Goal: Find specific page/section: Find specific page/section

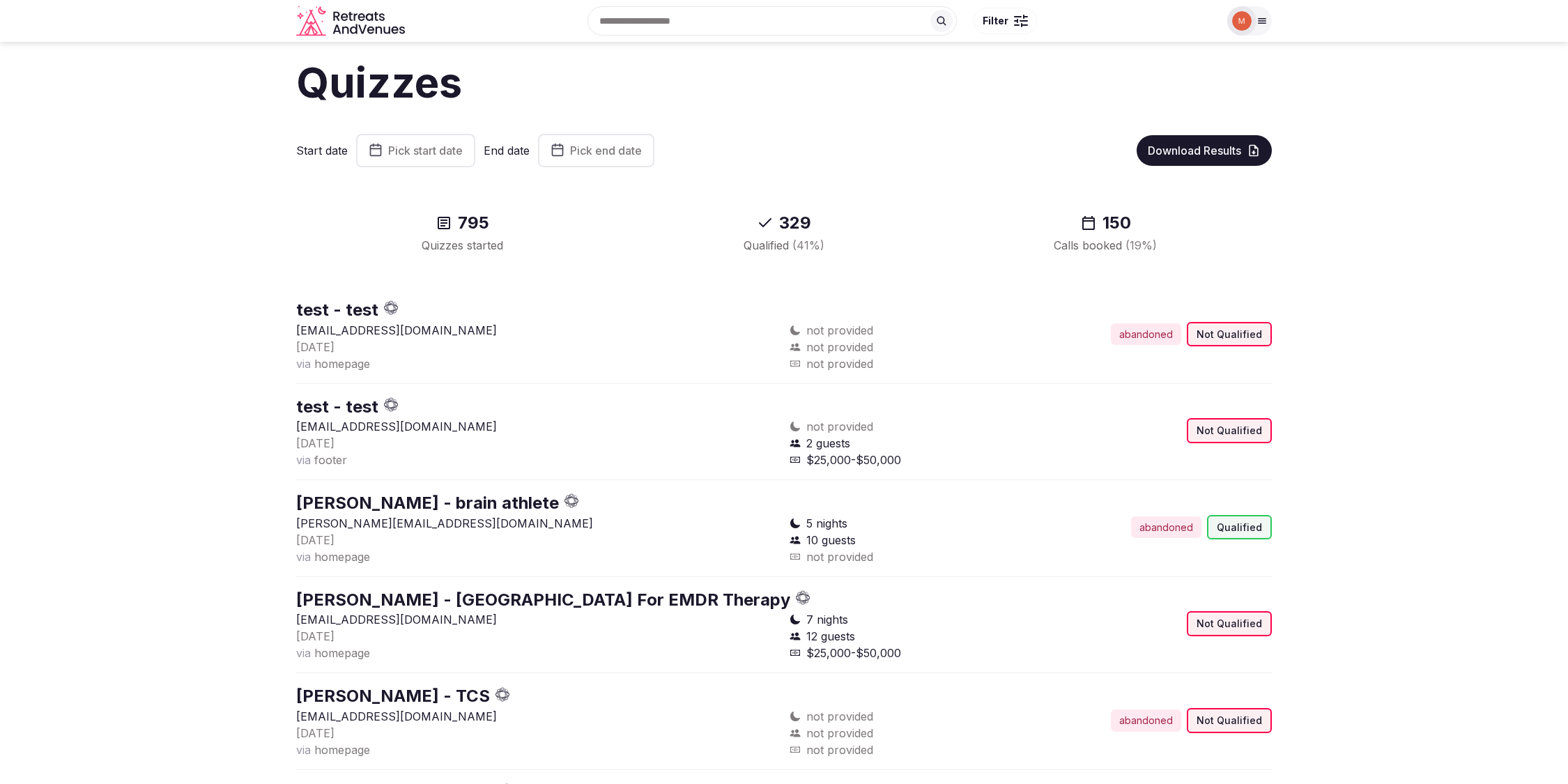
click at [1255, 18] on div at bounding box center [1242, 21] width 29 height 29
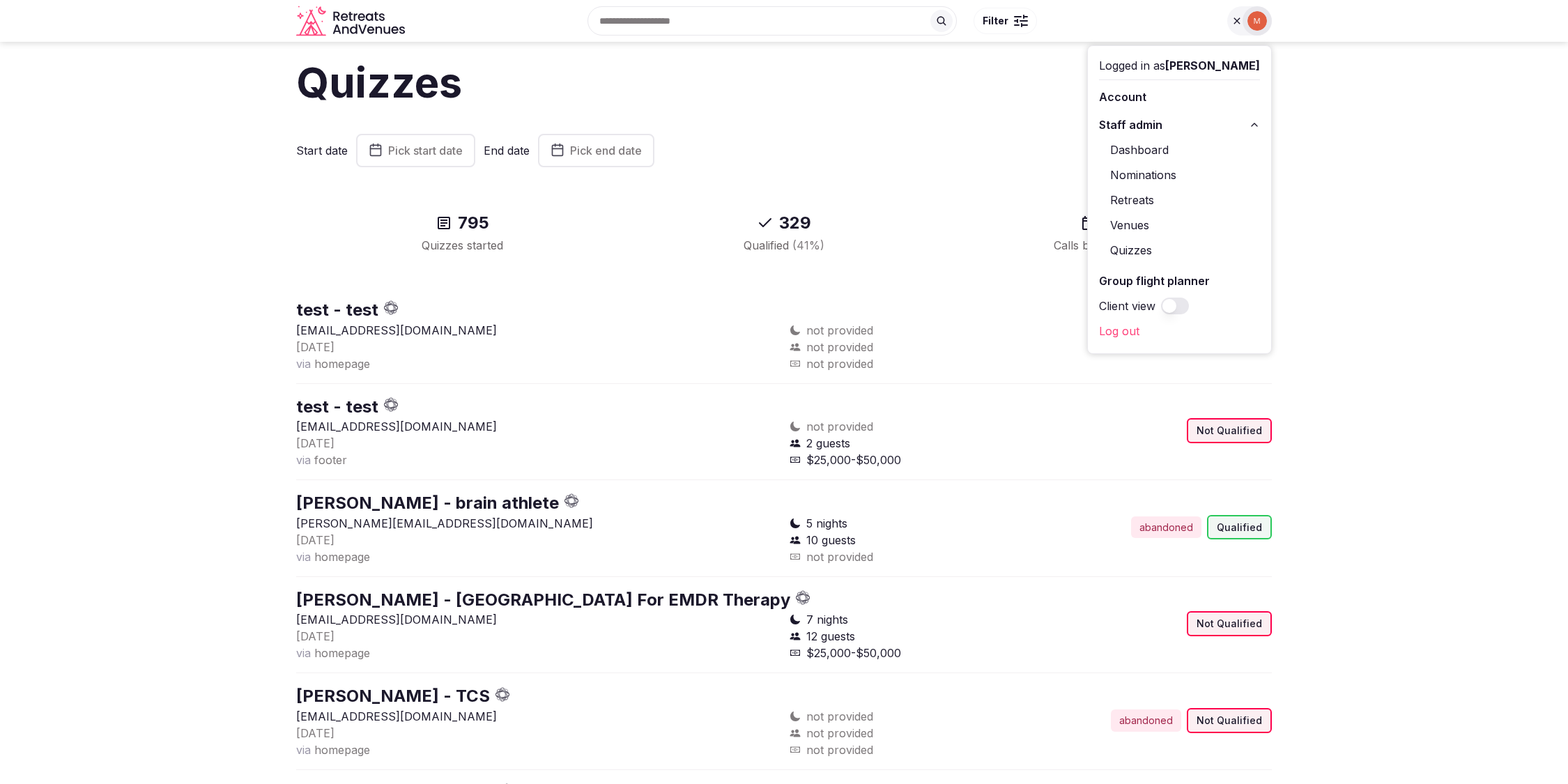
click at [1152, 170] on link "Nominations" at bounding box center [1179, 175] width 161 height 22
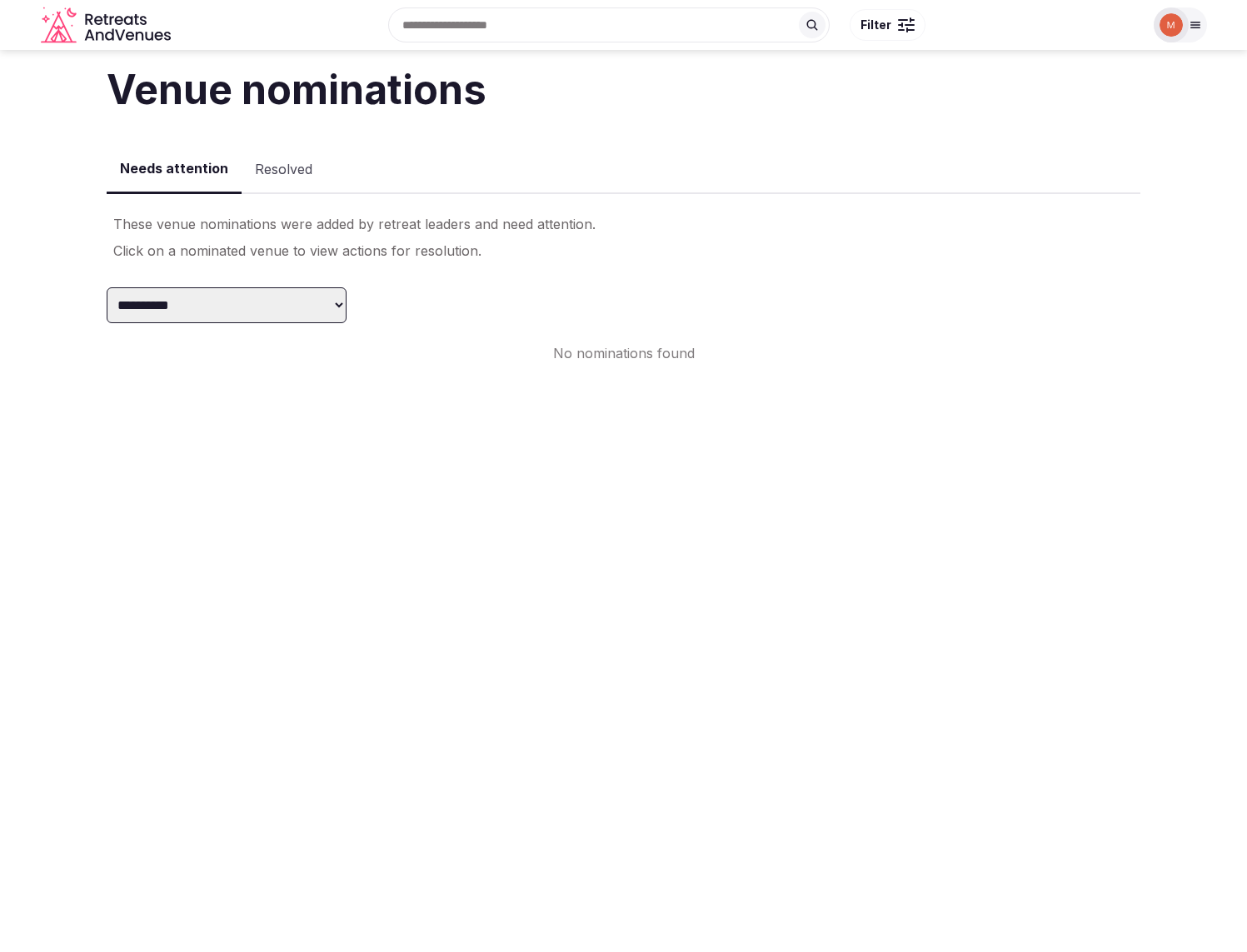
click at [1205, 22] on div at bounding box center [1195, 25] width 23 height 14
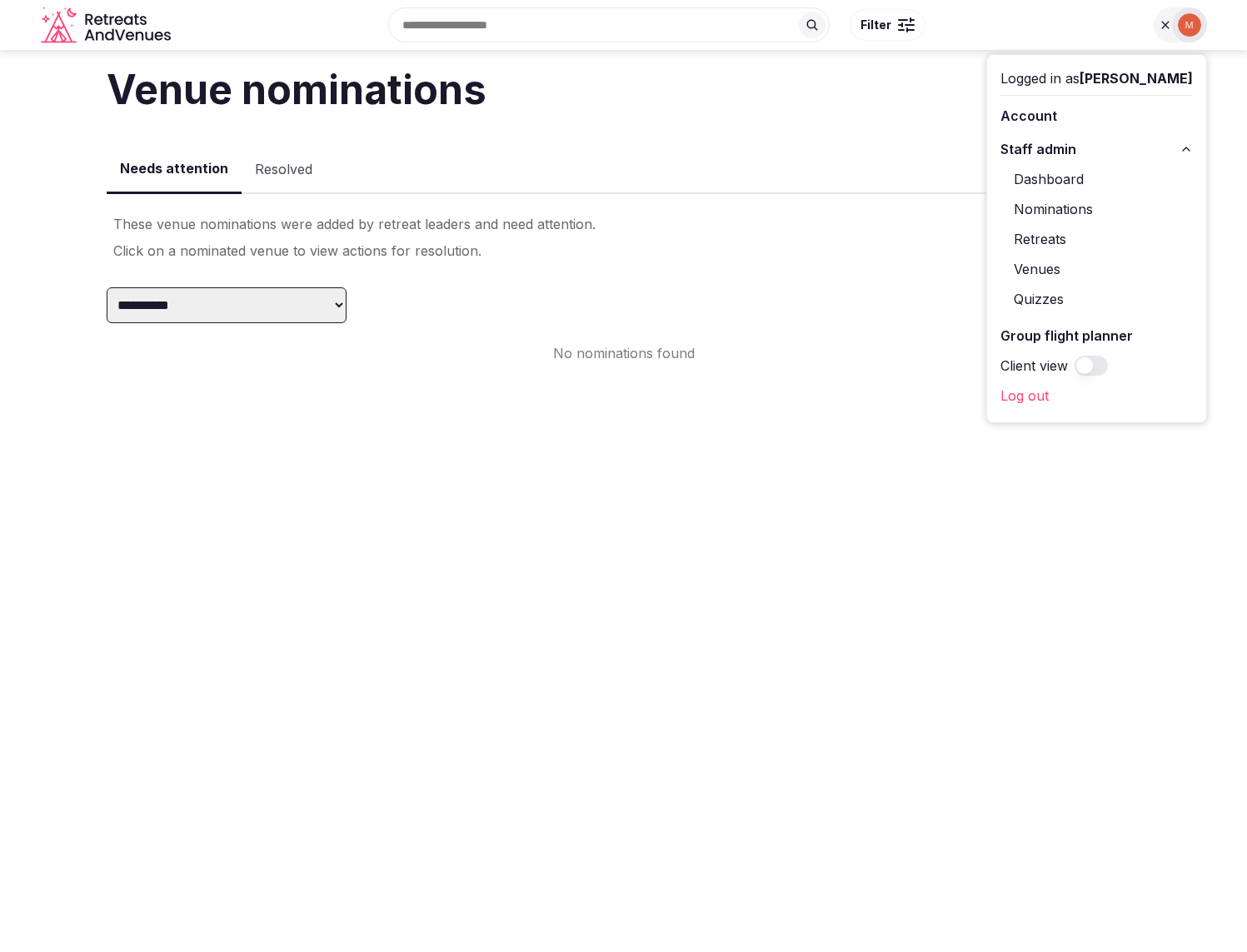
click at [1057, 264] on link "Venues" at bounding box center [1097, 268] width 192 height 27
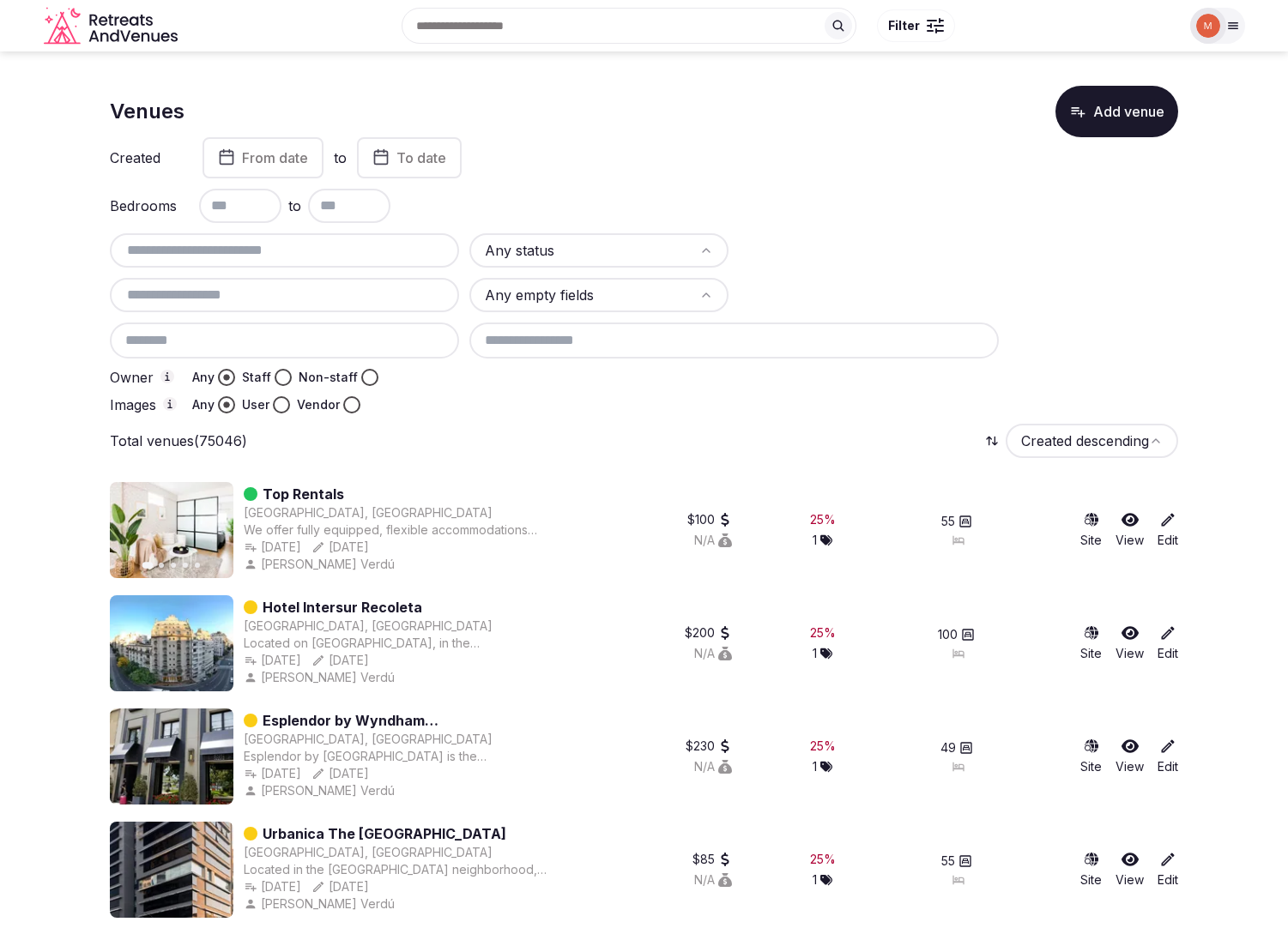
click at [1171, 539] on link "Edit" at bounding box center [1168, 530] width 21 height 38
